Goal: Task Accomplishment & Management: Use online tool/utility

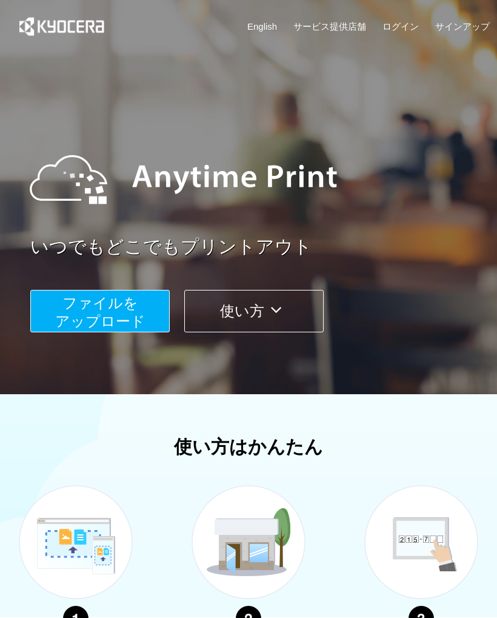
click at [114, 317] on span "ファイルを ​​アップロード" at bounding box center [100, 312] width 90 height 35
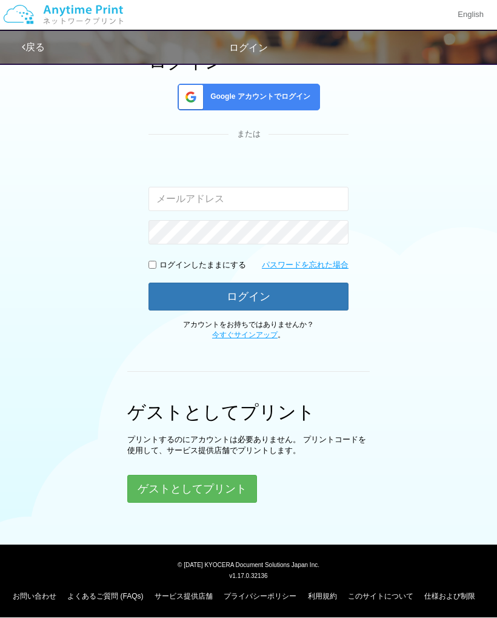
scroll to position [104, 0]
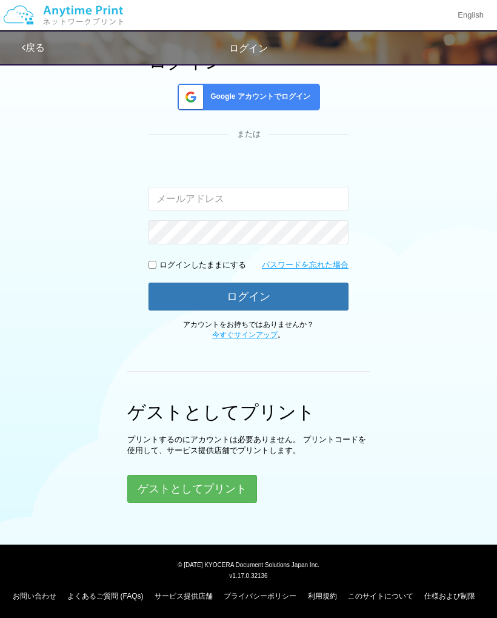
click at [206, 481] on button "ゲストとしてプリント" at bounding box center [192, 488] width 130 height 28
click at [195, 488] on button "ゲストとしてプリント" at bounding box center [192, 488] width 130 height 28
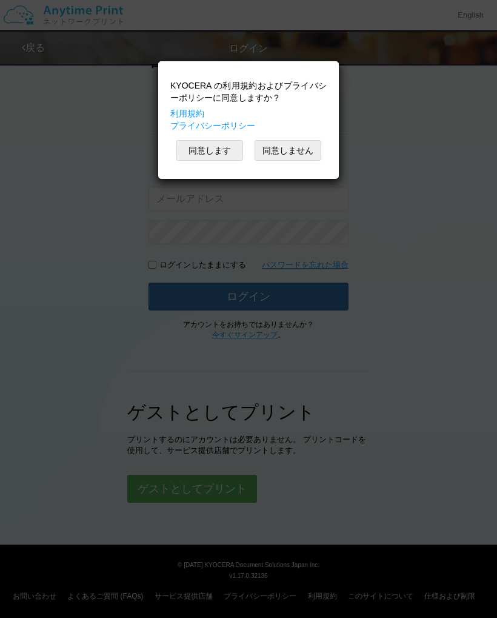
click at [207, 150] on button "同意します" at bounding box center [209, 150] width 67 height 21
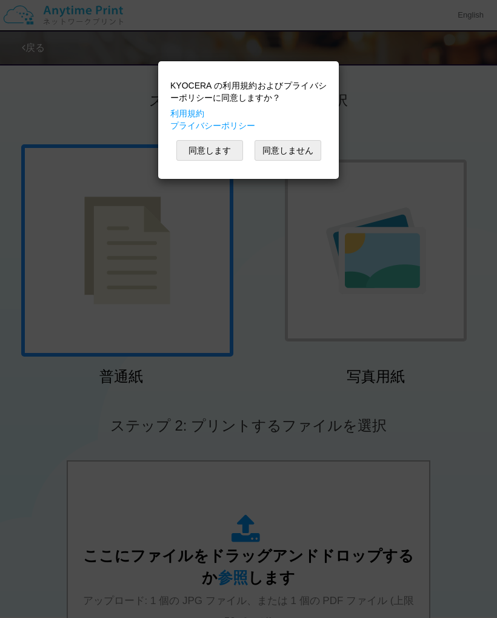
click at [207, 156] on button "同意します" at bounding box center [209, 150] width 67 height 21
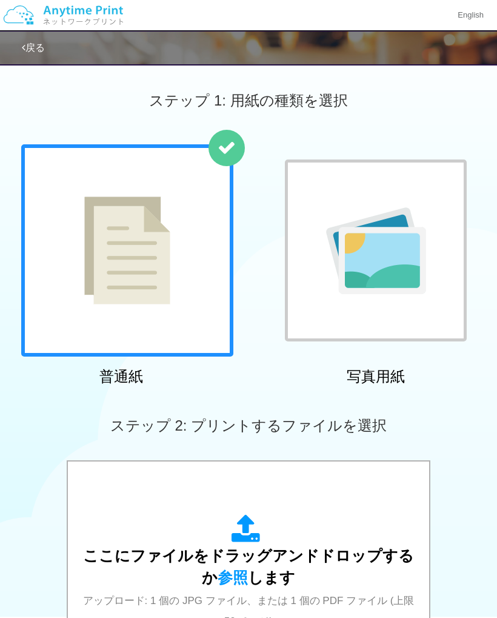
click at [448, 169] on div at bounding box center [376, 250] width 182 height 182
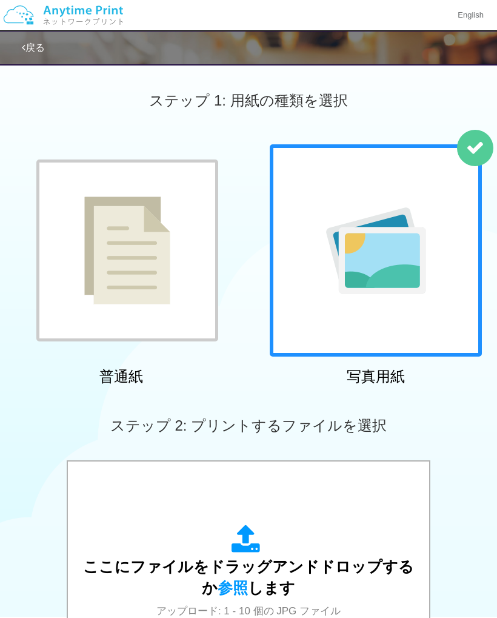
click at [246, 551] on icon at bounding box center [248, 539] width 34 height 30
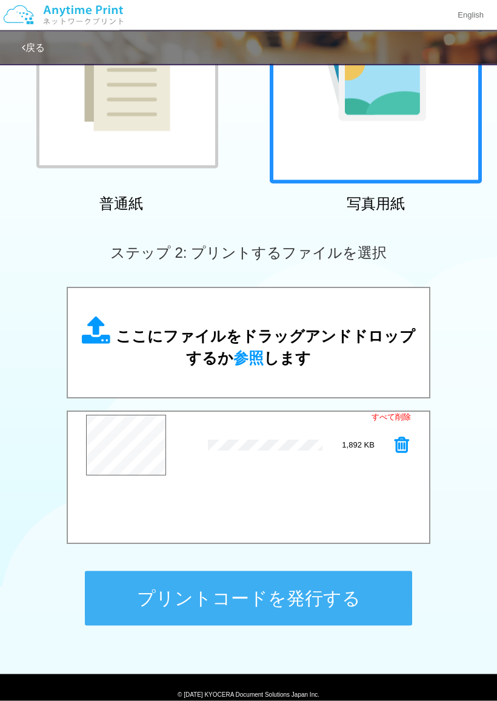
click at [261, 599] on button "プリントコードを発行する" at bounding box center [248, 598] width 327 height 55
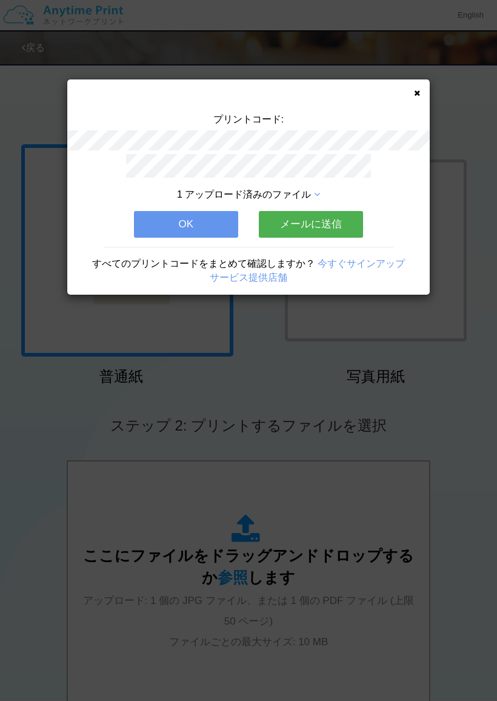
click at [188, 228] on button "OK" at bounding box center [186, 224] width 104 height 27
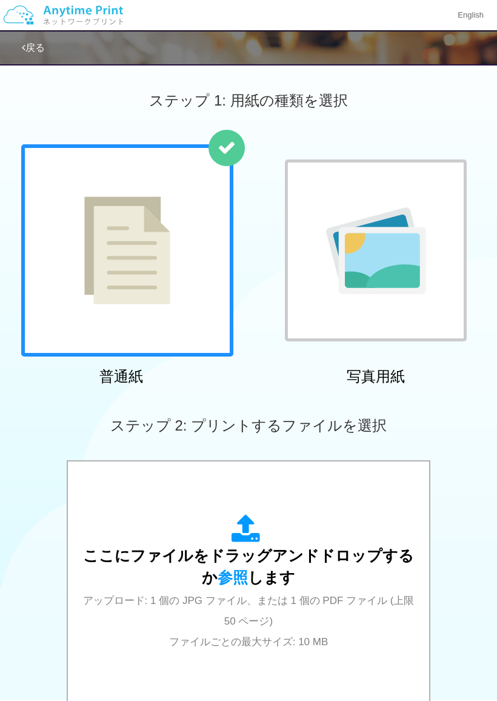
click at [442, 182] on div at bounding box center [376, 250] width 182 height 182
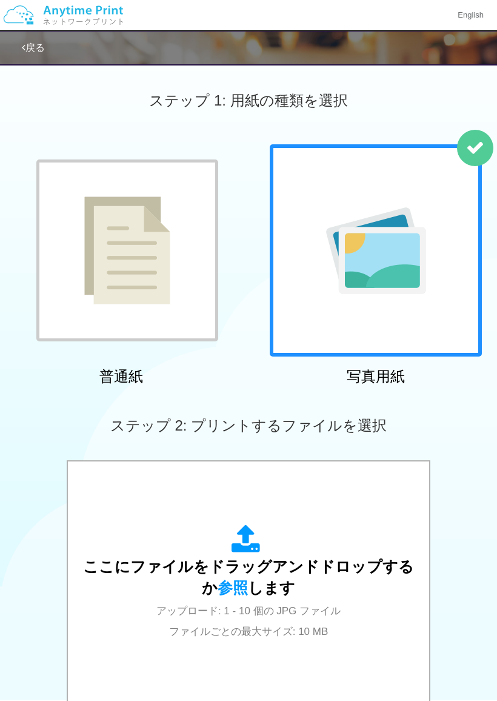
click at [248, 548] on icon at bounding box center [248, 539] width 34 height 30
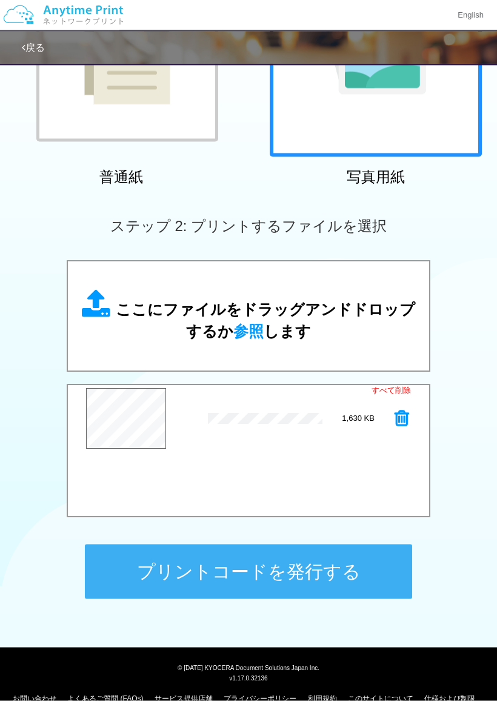
scroll to position [219, 0]
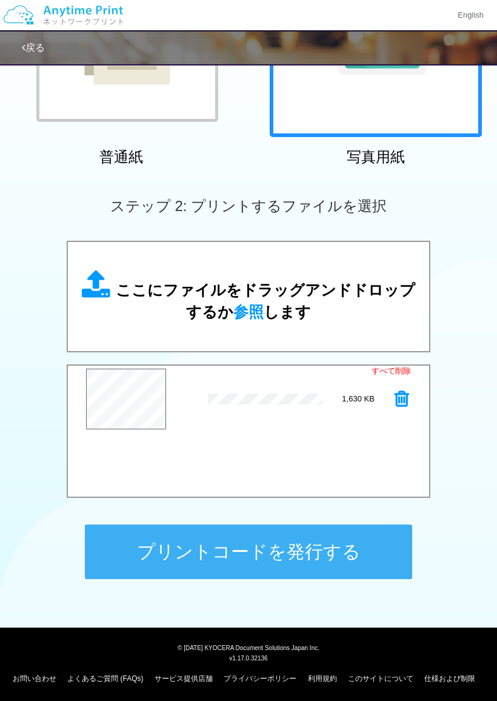
click at [259, 547] on button "プリントコードを発行する" at bounding box center [248, 551] width 327 height 55
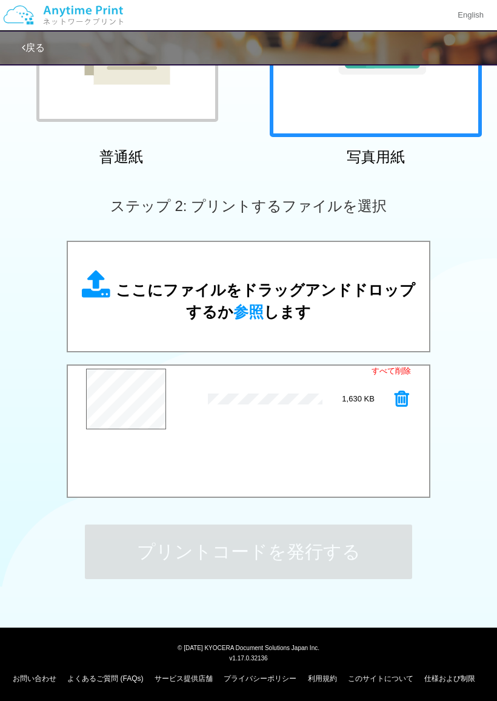
scroll to position [0, 0]
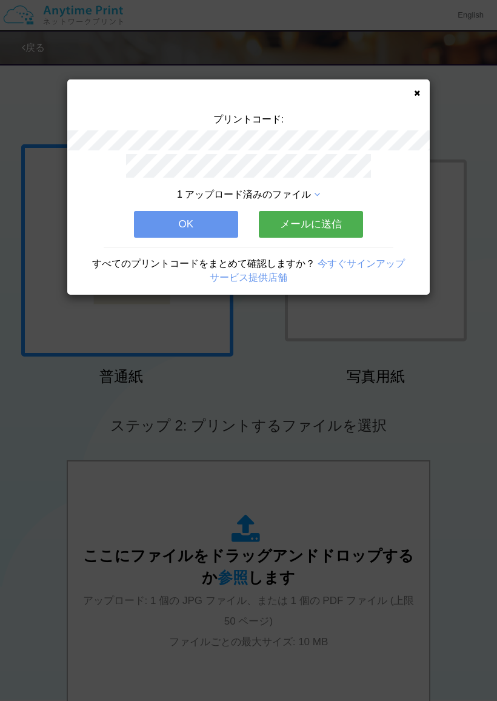
click at [191, 225] on button "OK" at bounding box center [186, 224] width 104 height 27
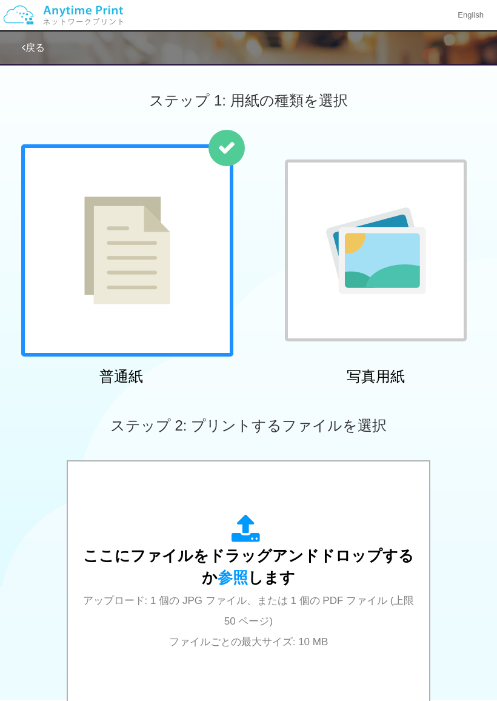
click at [438, 170] on div at bounding box center [376, 250] width 182 height 182
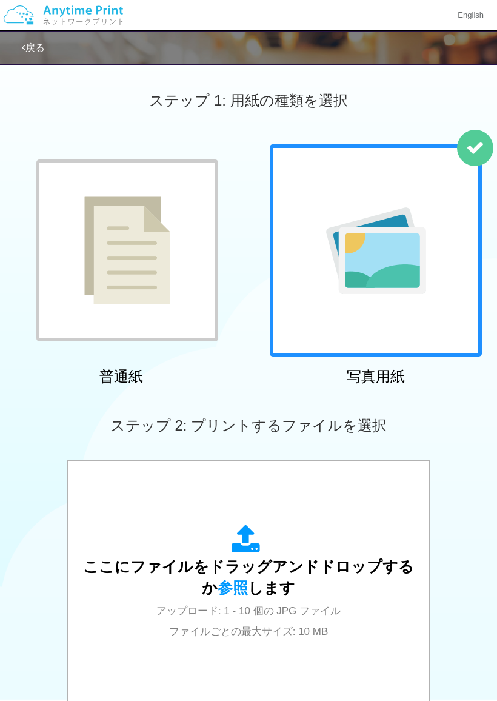
click at [239, 548] on icon at bounding box center [248, 539] width 34 height 30
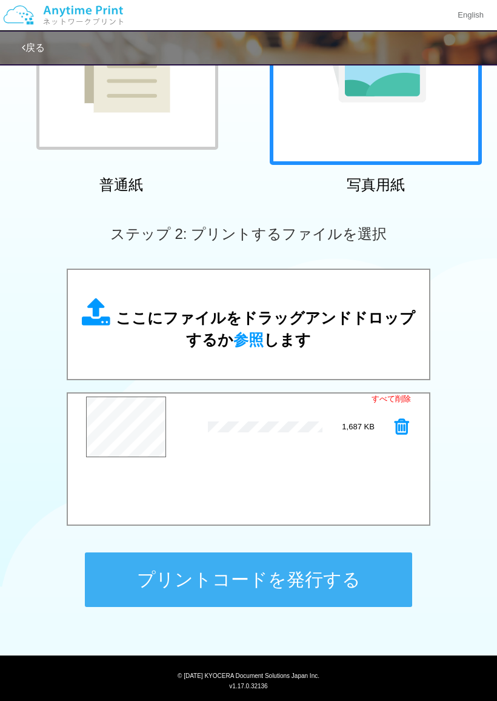
scroll to position [213, 0]
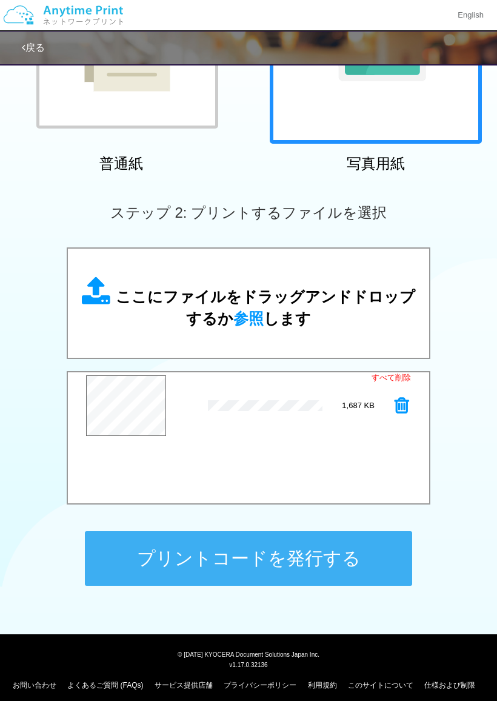
click at [262, 564] on button "プリントコードを発行する" at bounding box center [248, 558] width 327 height 55
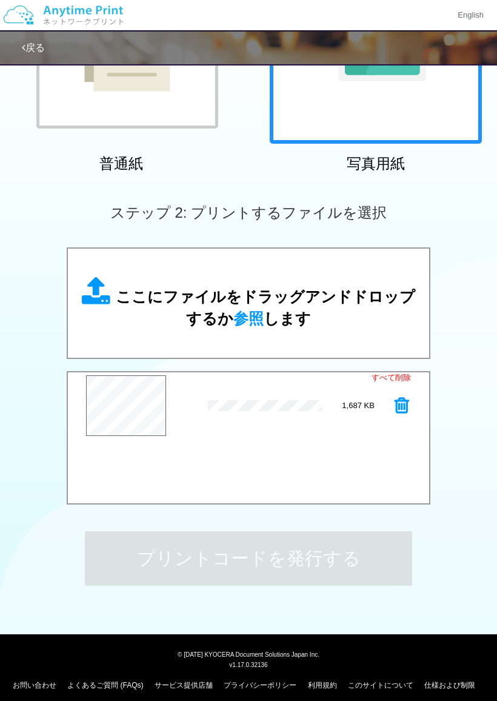
scroll to position [0, 0]
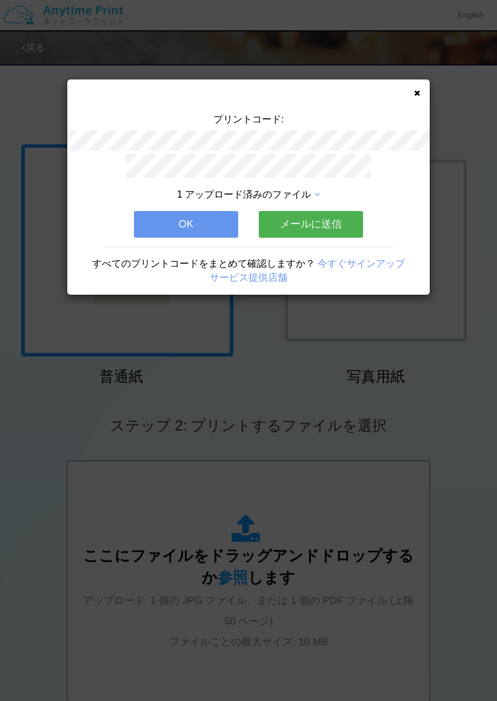
click at [181, 221] on button "OK" at bounding box center [186, 224] width 104 height 27
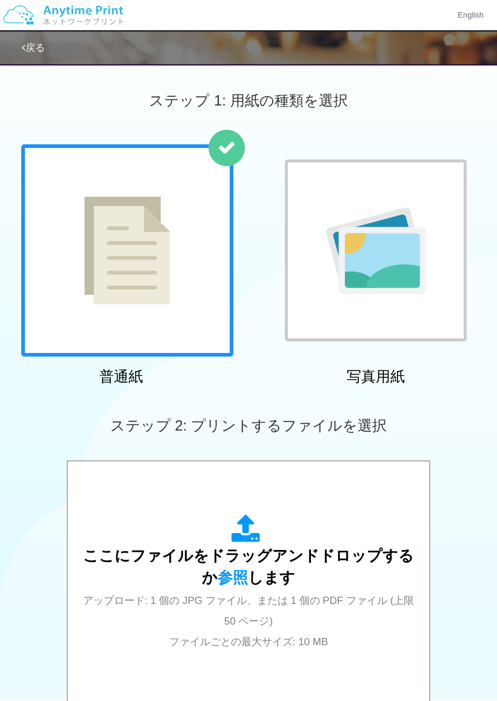
click at [447, 160] on div at bounding box center [376, 250] width 182 height 182
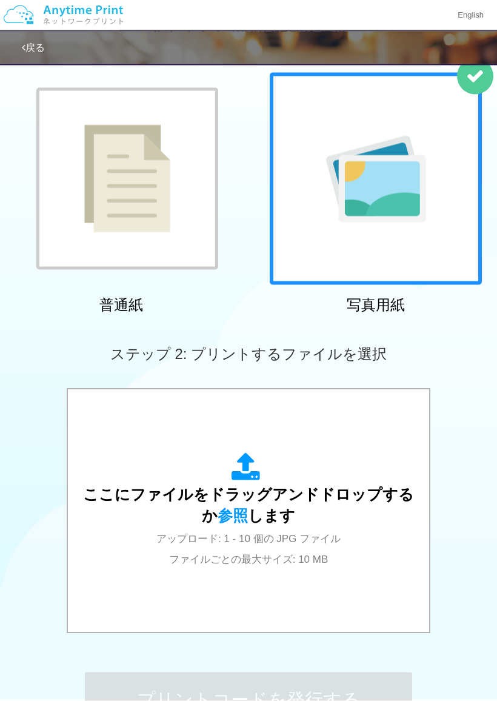
scroll to position [70, 0]
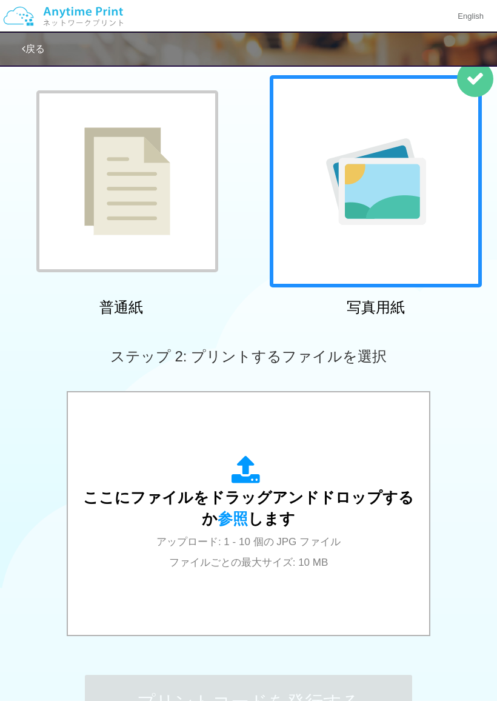
click at [245, 474] on icon at bounding box center [248, 469] width 34 height 30
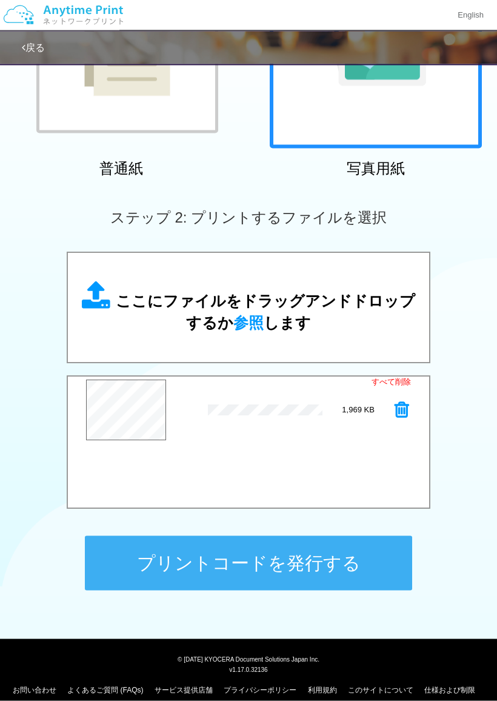
scroll to position [215, 0]
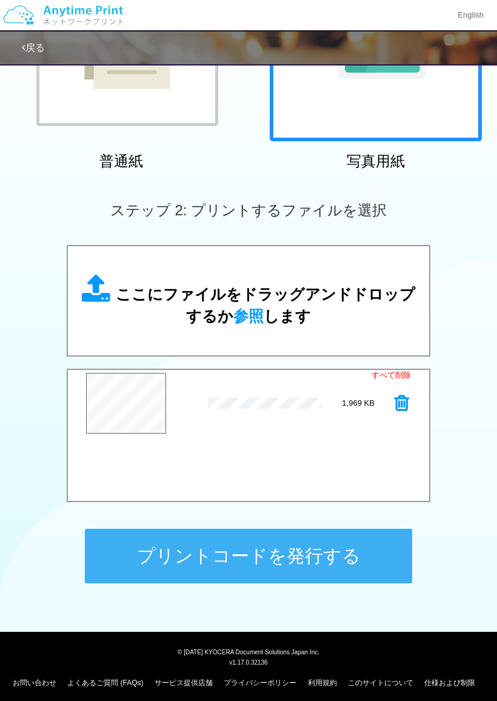
click at [254, 558] on button "プリントコードを発行する" at bounding box center [248, 555] width 327 height 55
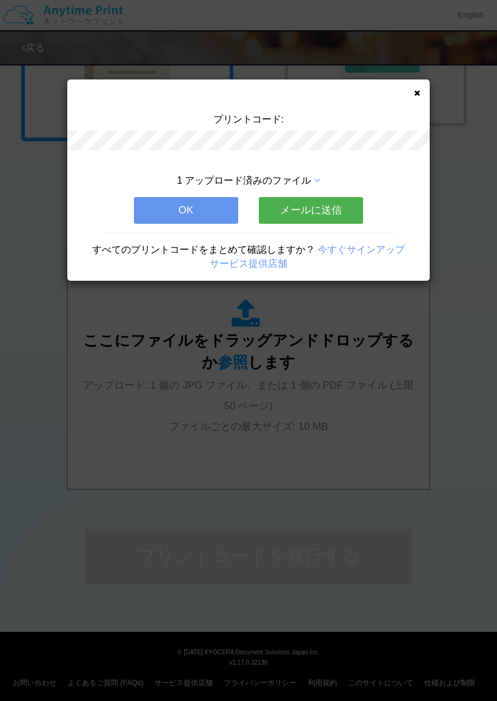
scroll to position [0, 0]
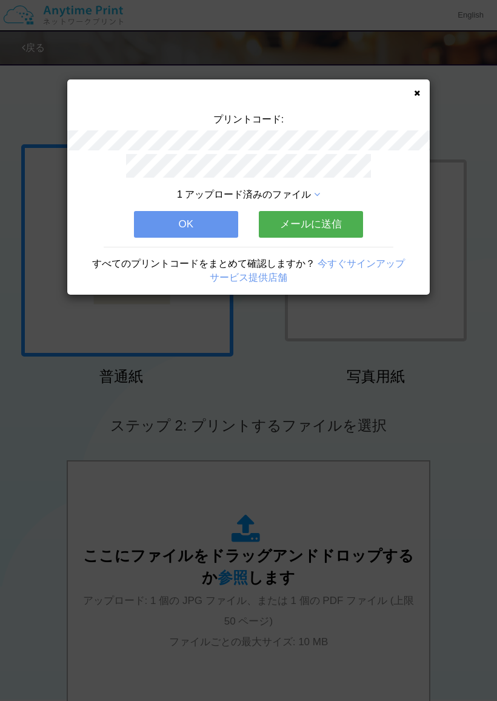
click at [179, 222] on button "OK" at bounding box center [186, 224] width 104 height 27
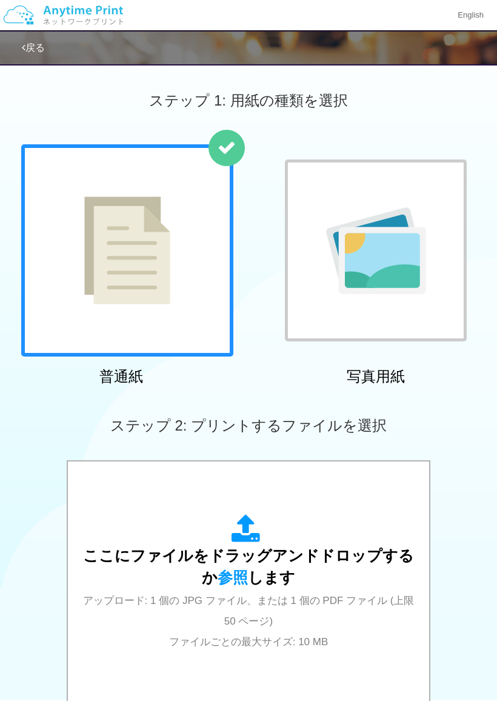
click at [434, 180] on div at bounding box center [376, 250] width 182 height 182
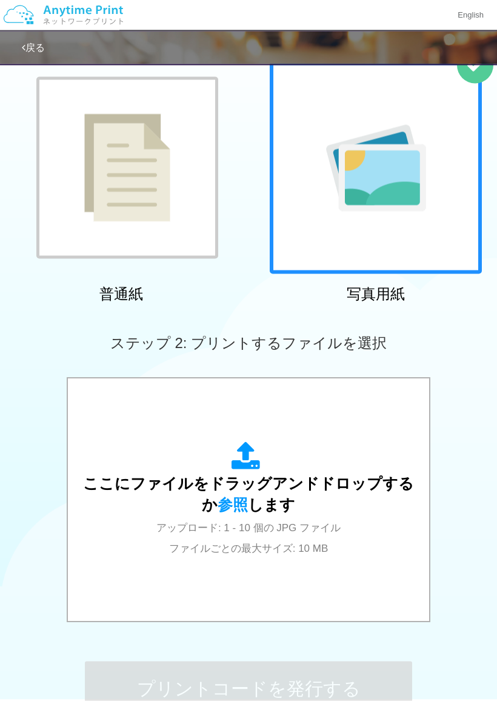
scroll to position [84, 0]
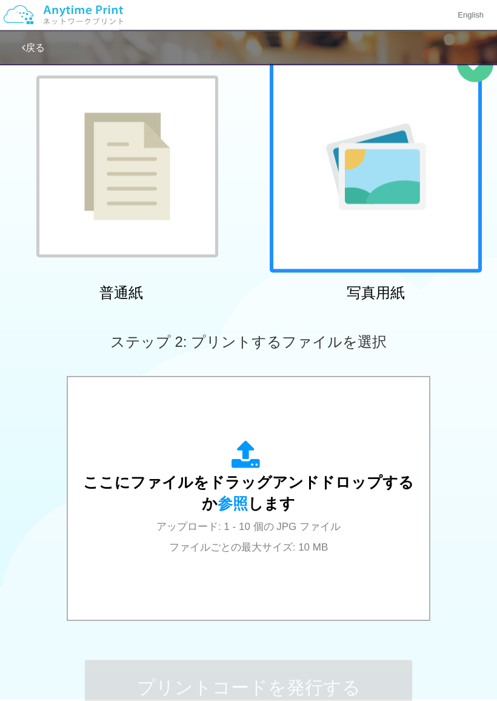
click at [250, 454] on icon at bounding box center [248, 456] width 34 height 30
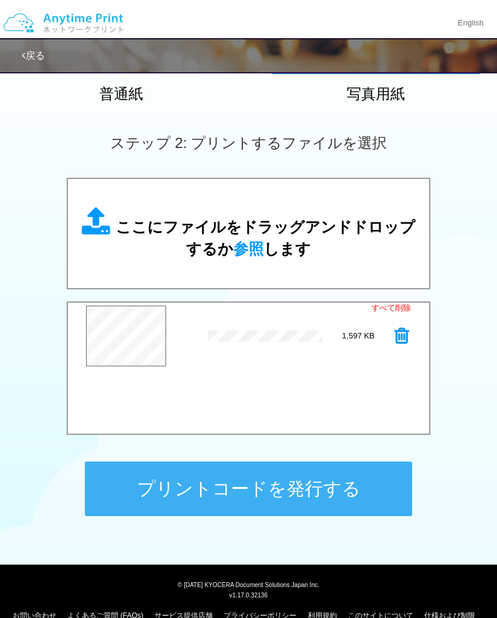
scroll to position [282, 0]
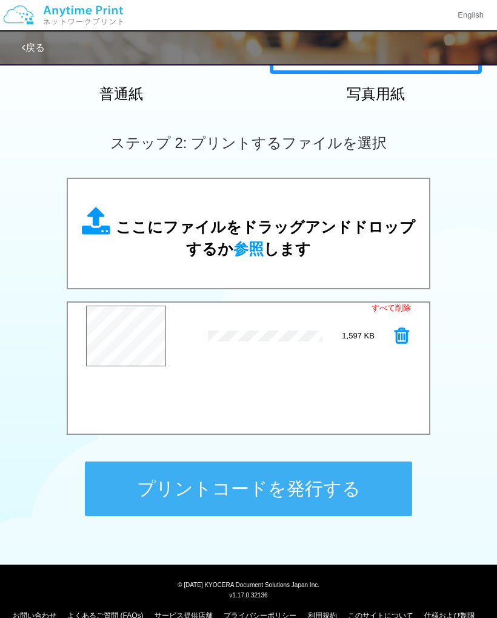
click at [266, 488] on button "プリントコードを発行する" at bounding box center [248, 488] width 327 height 55
